Goal: Find specific page/section: Find specific page/section

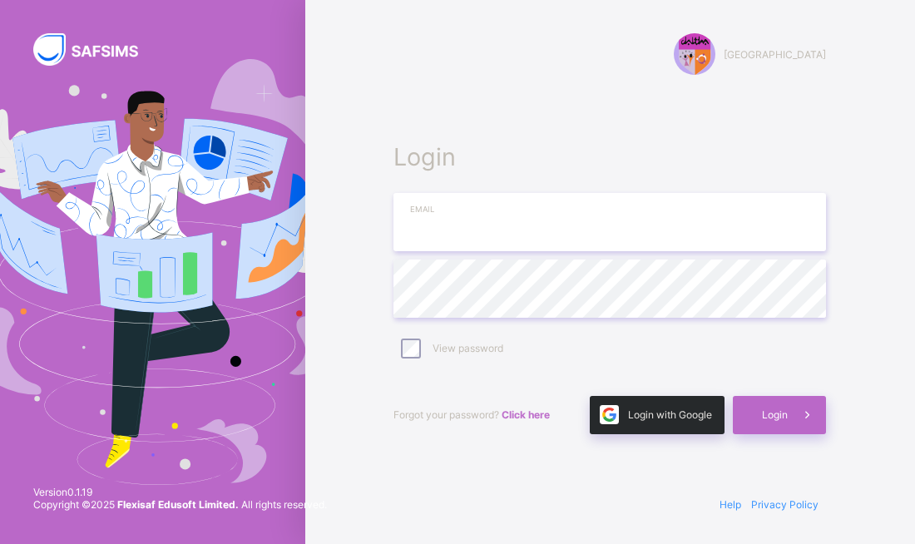
type input "**********"
click at [624, 416] on span at bounding box center [609, 415] width 38 height 38
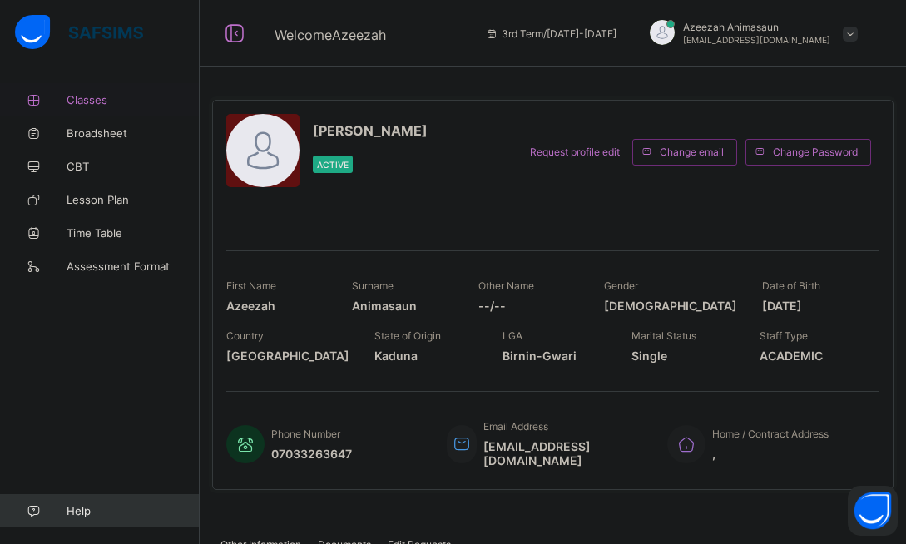
click at [85, 104] on span "Classes" at bounding box center [133, 99] width 133 height 13
